Goal: Task Accomplishment & Management: Complete application form

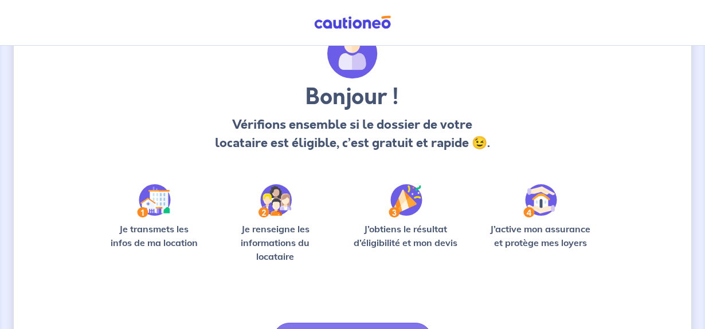
scroll to position [119, 0]
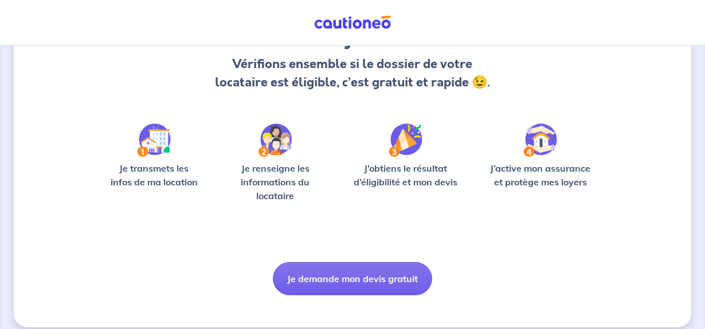
click at [159, 137] on img at bounding box center [154, 140] width 34 height 33
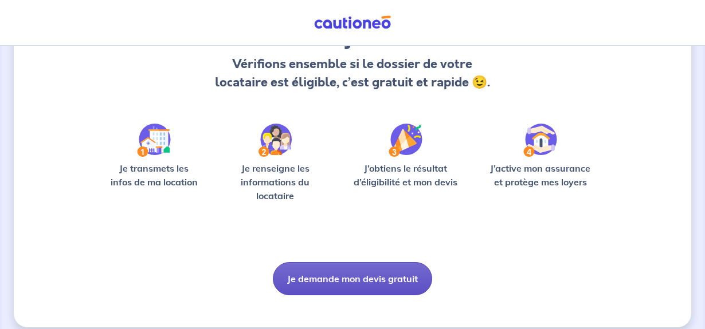
click at [307, 277] on button "Je demande mon devis gratuit" at bounding box center [352, 278] width 159 height 33
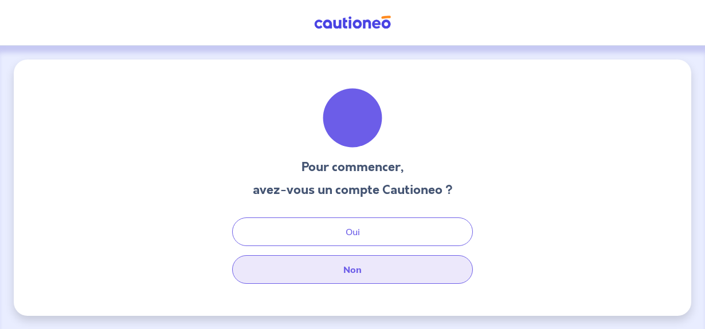
click at [363, 276] on button "Non" at bounding box center [352, 269] width 241 height 29
